Goal: Task Accomplishment & Management: Use online tool/utility

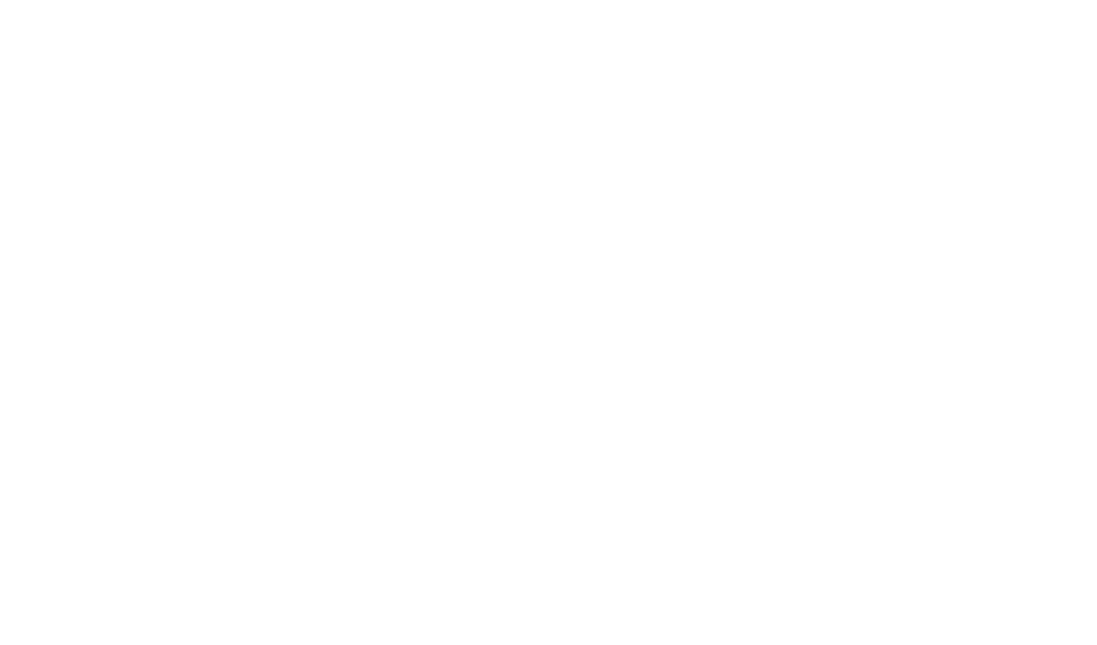
click at [616, 33] on div at bounding box center [548, 322] width 1097 height 645
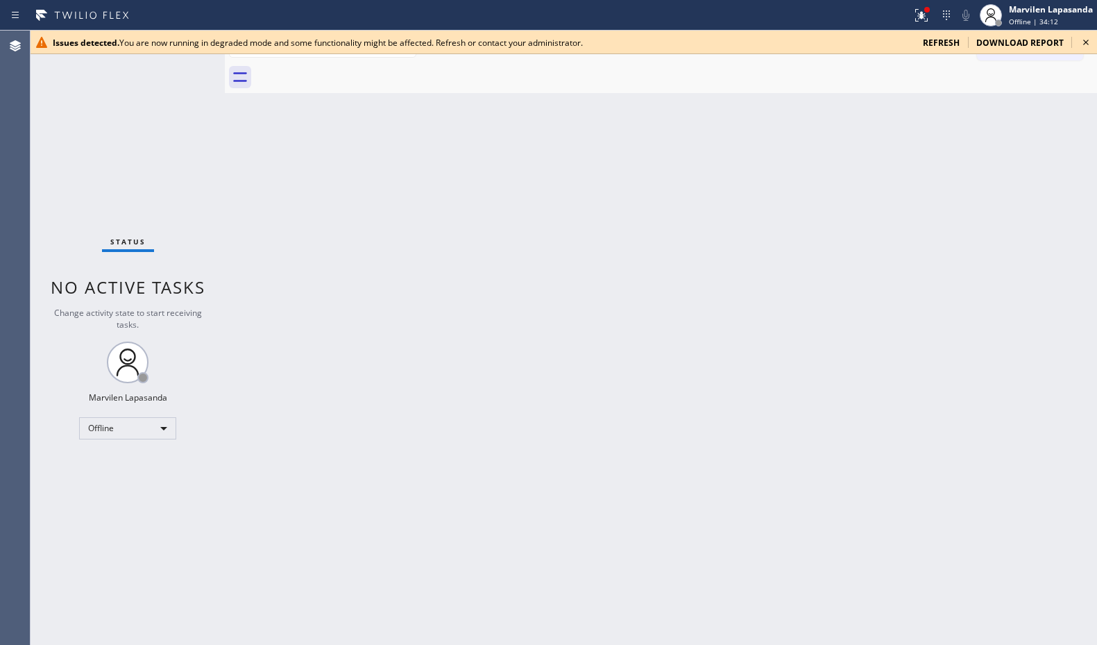
click at [1086, 43] on icon at bounding box center [1086, 42] width 17 height 17
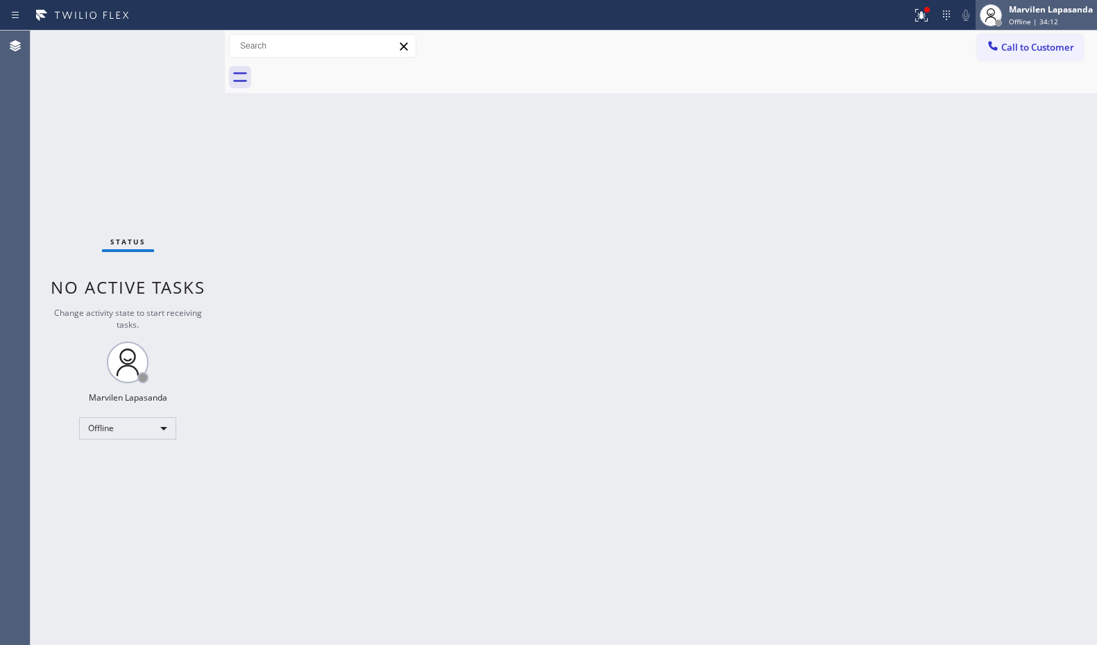
click at [1052, 21] on span "Offline | 34:12" at bounding box center [1033, 22] width 49 height 10
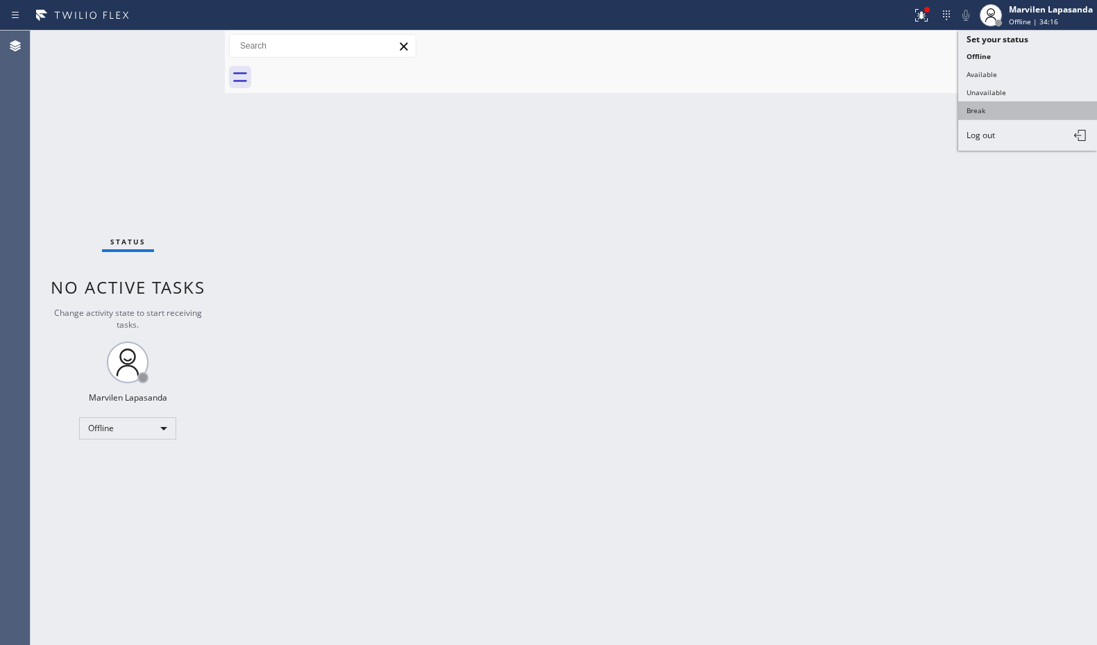
click at [986, 114] on button "Break" at bounding box center [1027, 110] width 139 height 18
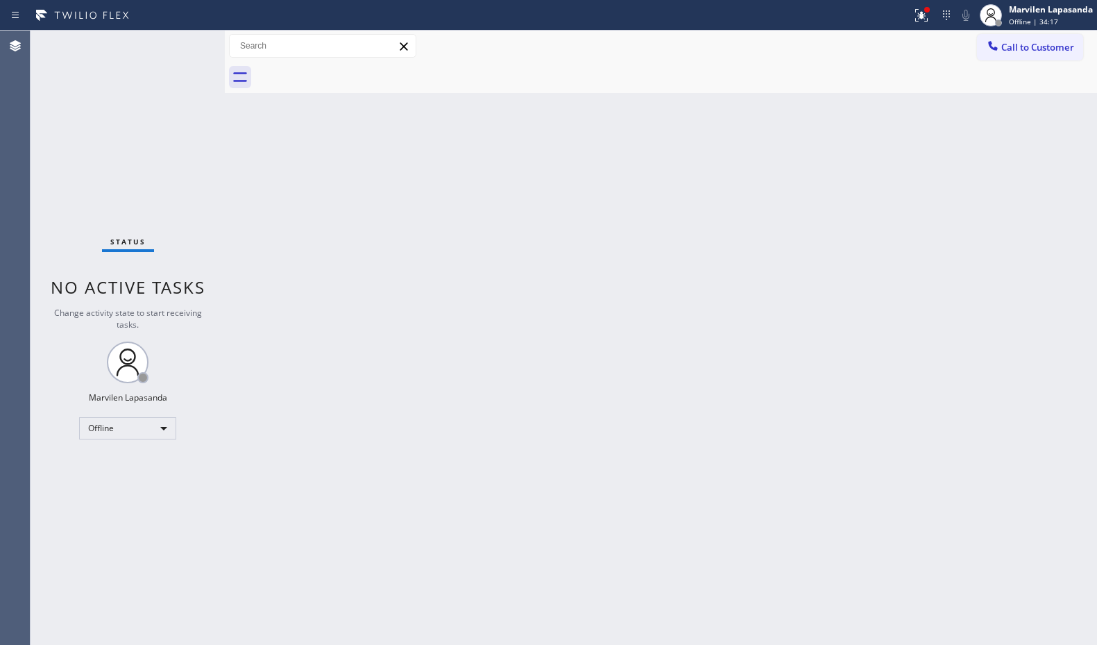
click at [832, 194] on div "Back to Dashboard Change Sender ID Customers Technicians Select a contact Outbo…" at bounding box center [661, 338] width 872 height 614
click at [930, 22] on div at bounding box center [921, 15] width 31 height 17
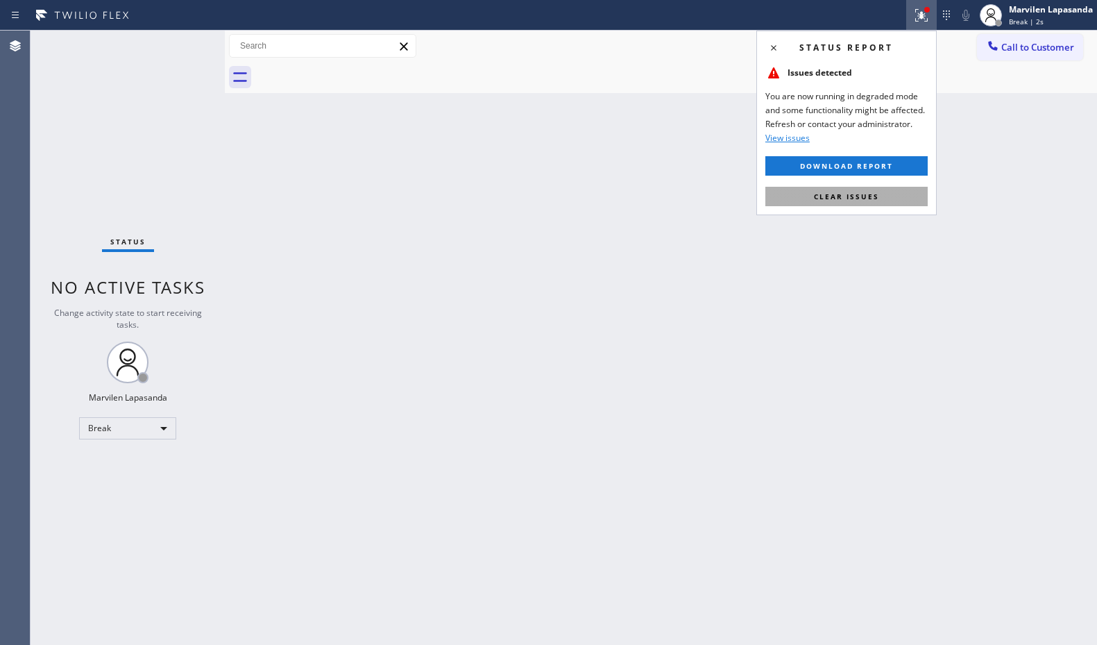
click at [864, 201] on span "Clear issues" at bounding box center [846, 197] width 65 height 10
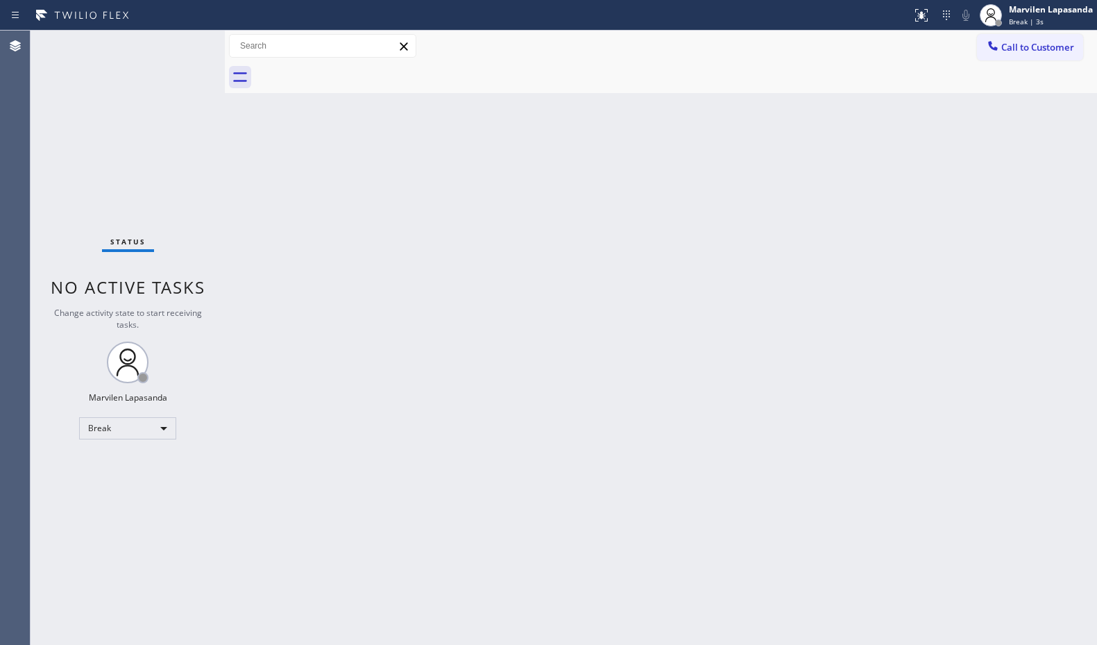
click at [743, 181] on div "Back to Dashboard Change Sender ID Customers Technicians Select a contact Outbo…" at bounding box center [661, 338] width 872 height 614
